Goal: Check status

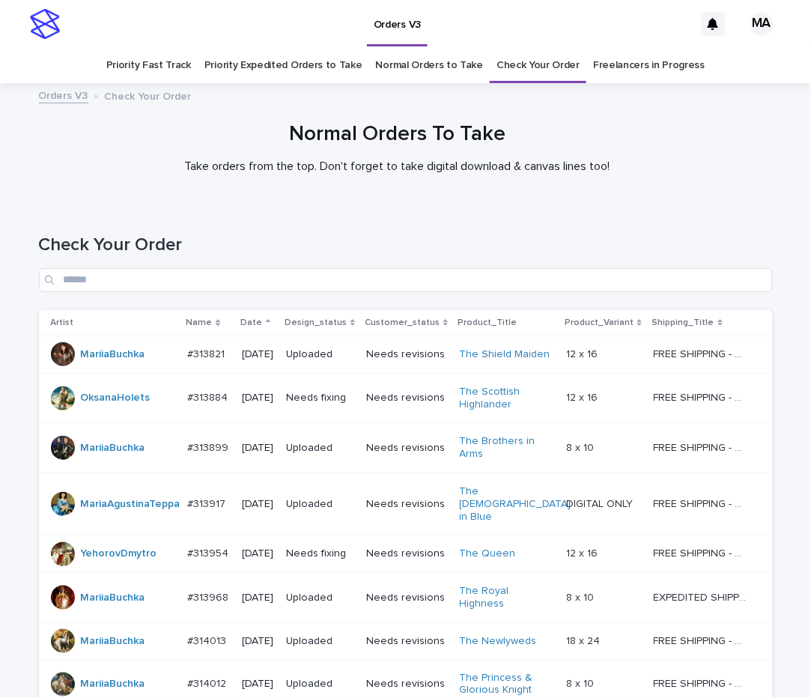
scroll to position [432, 0]
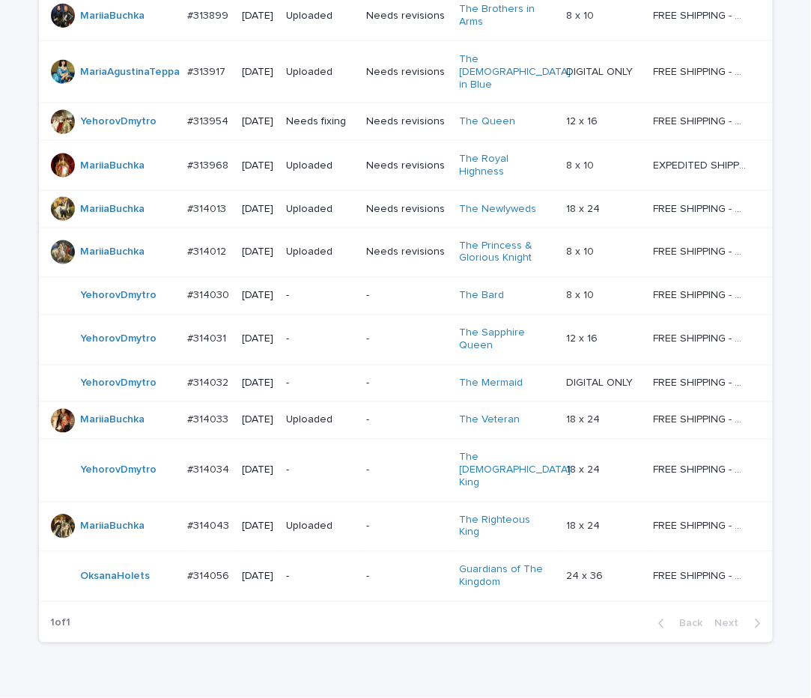
click at [190, 626] on div "Loading... Saving… Loading... Saving… Check Your Order Artist Name Date Design_…" at bounding box center [405, 250] width 811 height 957
click at [326, 284] on div "-" at bounding box center [320, 296] width 68 height 25
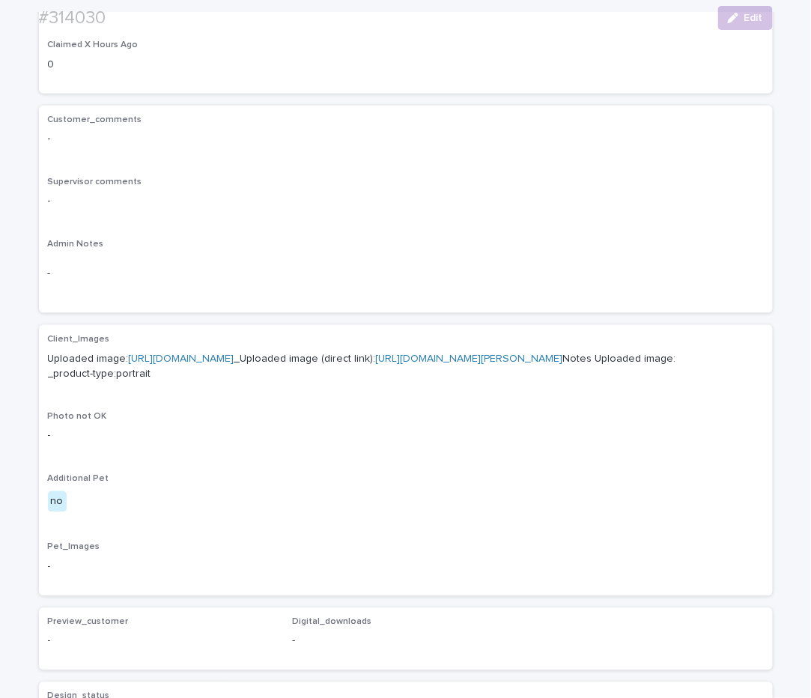
scroll to position [524, 0]
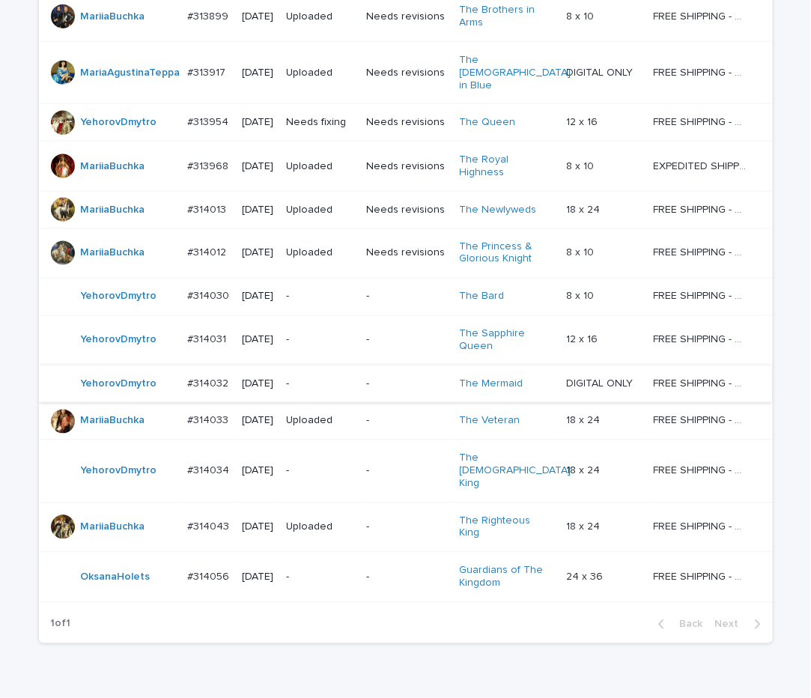
scroll to position [432, 0]
click at [323, 333] on p "-" at bounding box center [320, 339] width 68 height 13
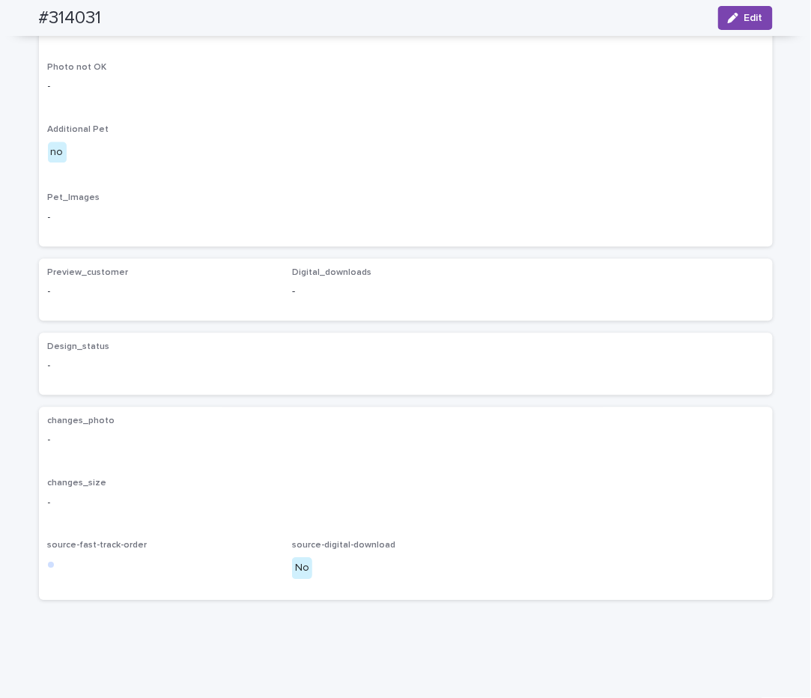
scroll to position [759, 0]
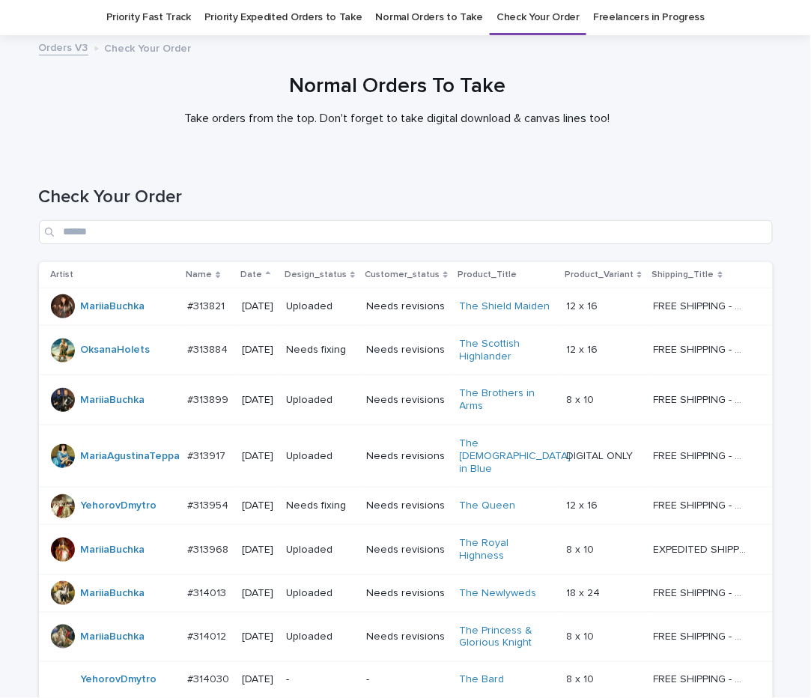
scroll to position [432, 0]
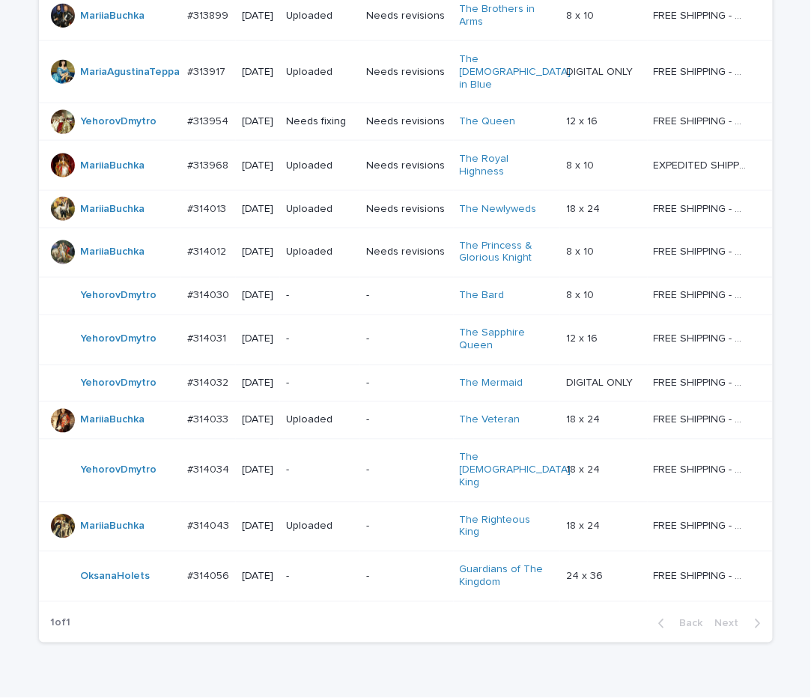
click at [322, 378] on p "-" at bounding box center [320, 384] width 68 height 13
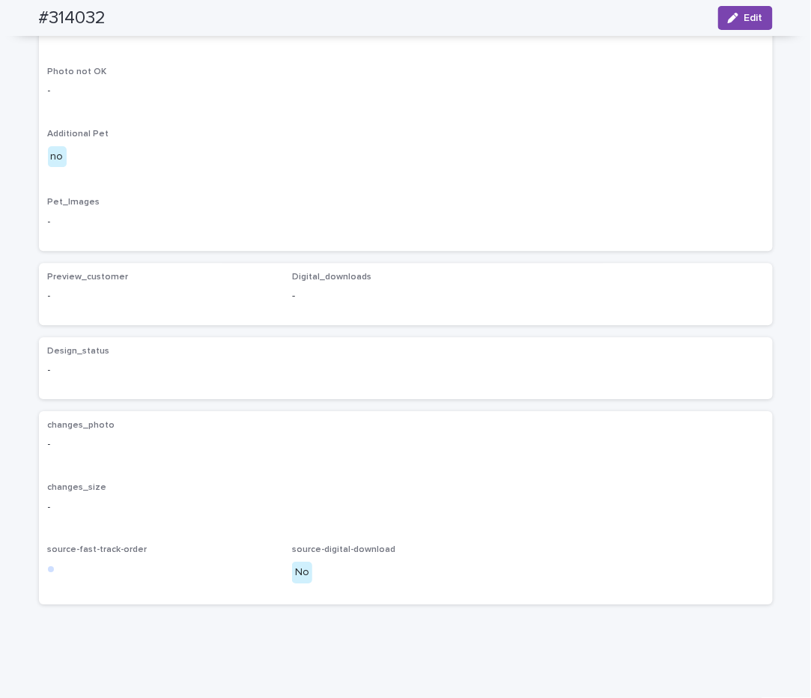
scroll to position [1049, 0]
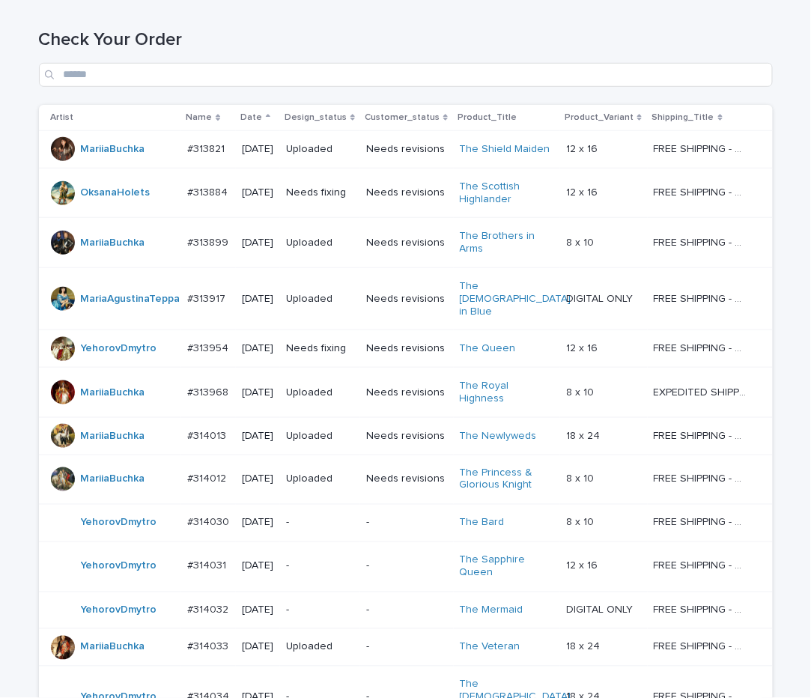
scroll to position [432, 0]
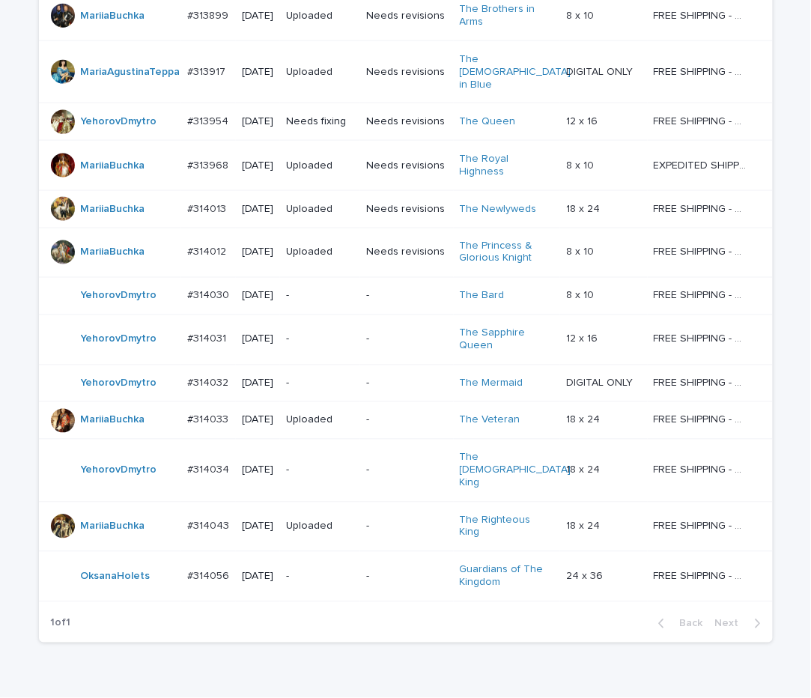
click at [325, 465] on p "-" at bounding box center [320, 471] width 68 height 13
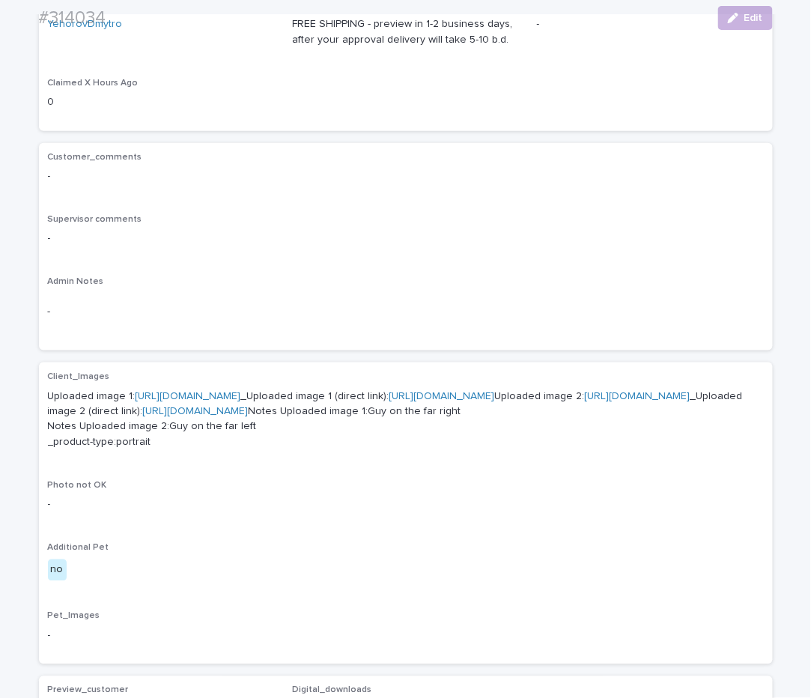
scroll to position [524, 0]
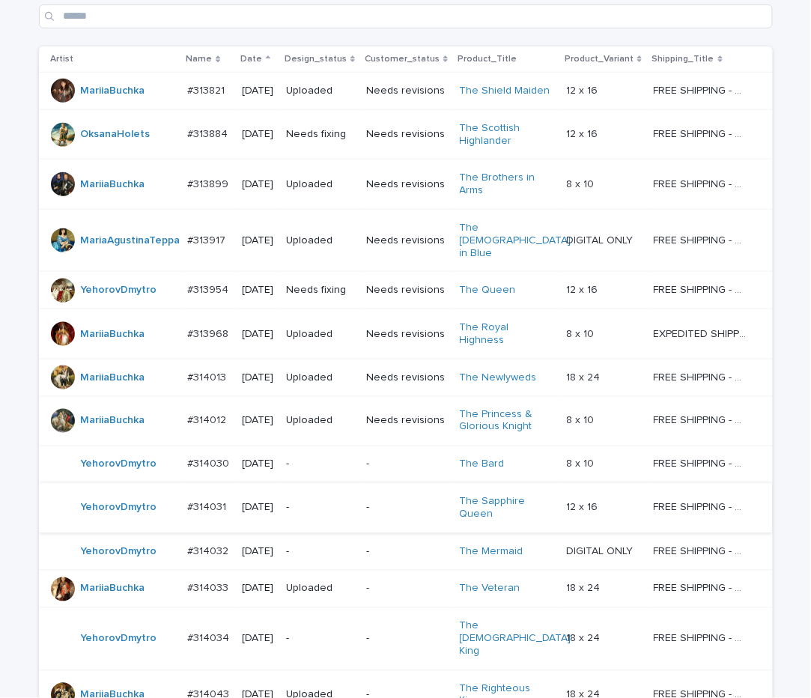
scroll to position [432, 0]
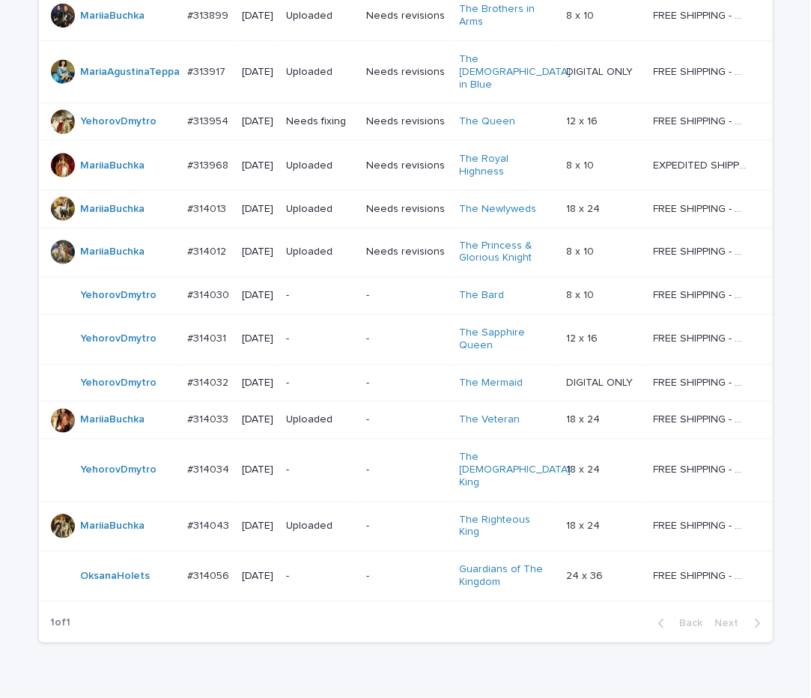
click at [334, 571] on p "-" at bounding box center [320, 577] width 68 height 13
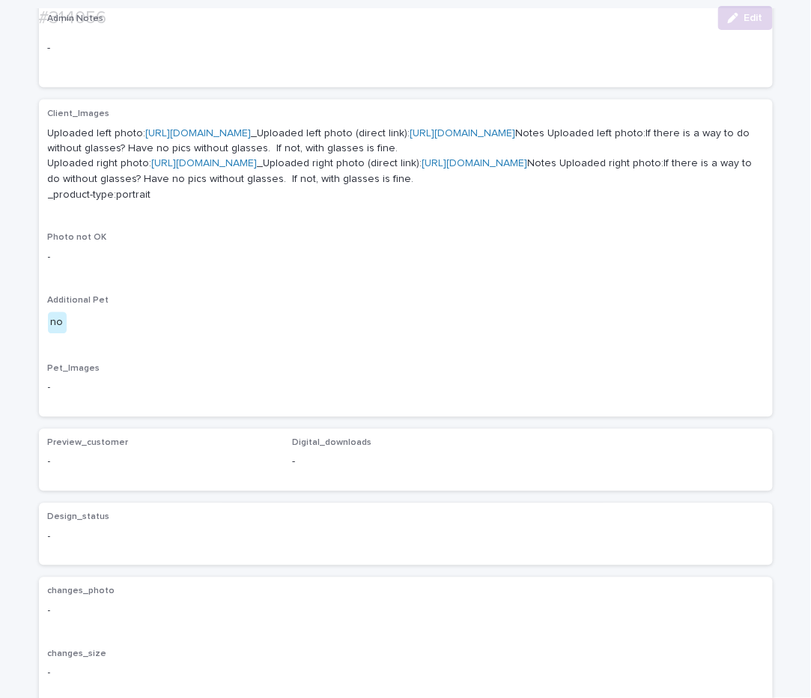
scroll to position [524, 0]
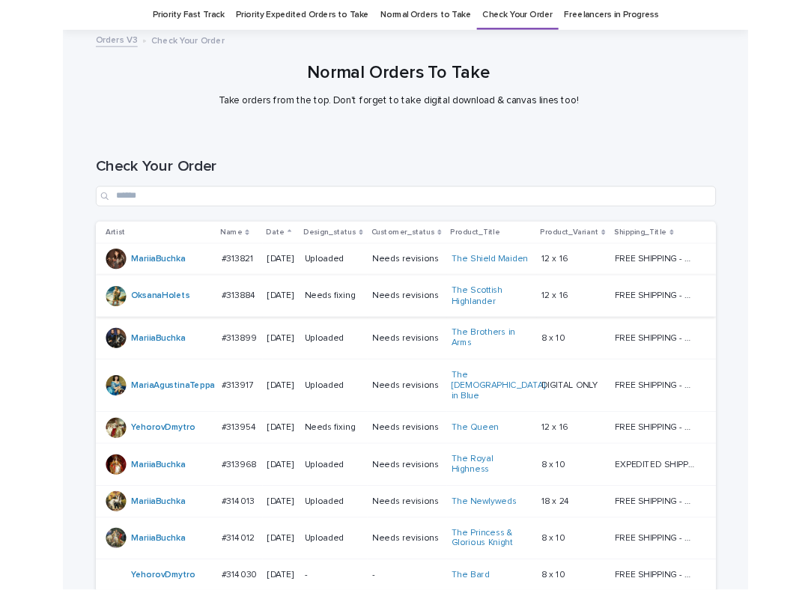
scroll to position [432, 0]
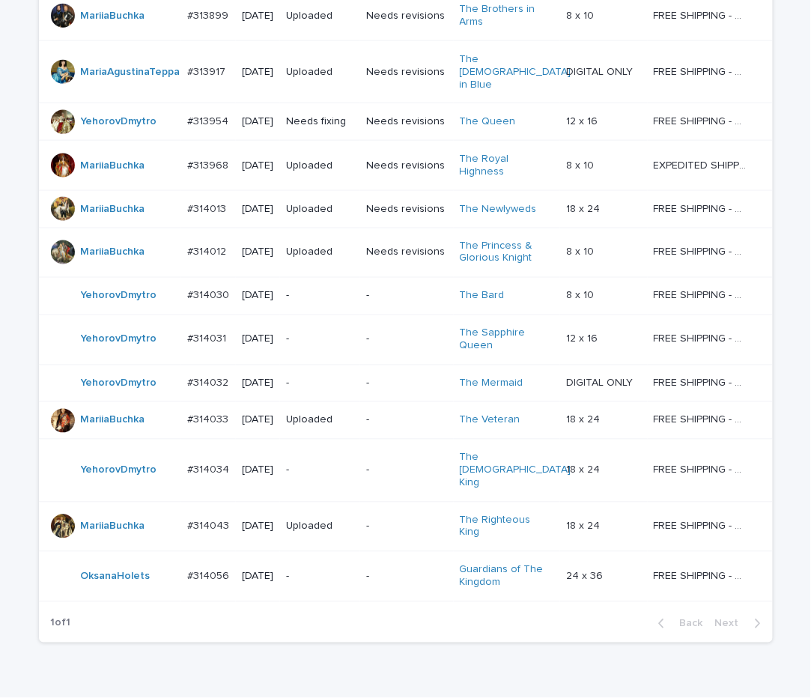
click at [191, 606] on div "Loading... Saving… Loading... Saving… Check Your Order Artist Name Date Design_…" at bounding box center [405, 232] width 749 height 920
click at [294, 638] on div "Loading... Saving… Loading... Saving… Check Your Order Artist Name Date Design_…" at bounding box center [405, 250] width 811 height 957
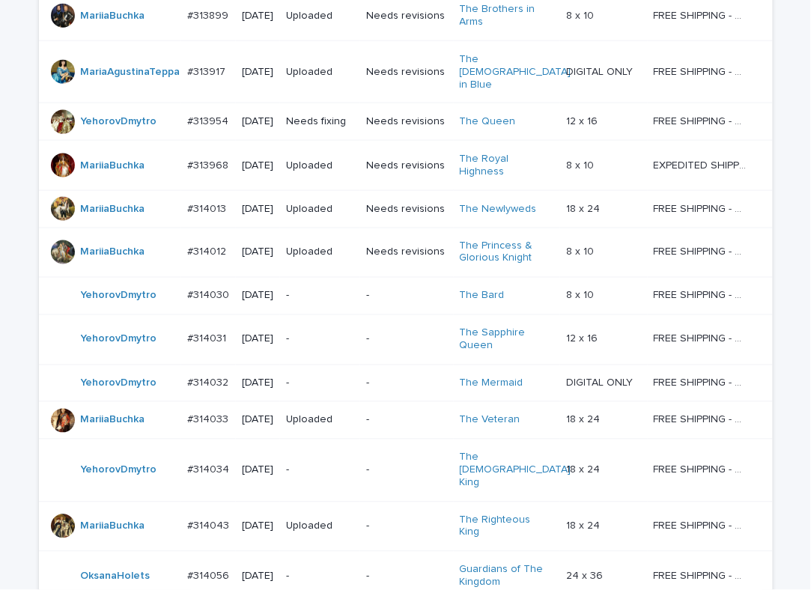
click at [11, 31] on div "Loading... Saving… Loading... Saving… Check Your Order Artist Name Date Design_…" at bounding box center [405, 250] width 811 height 957
